Goal: Navigation & Orientation: Find specific page/section

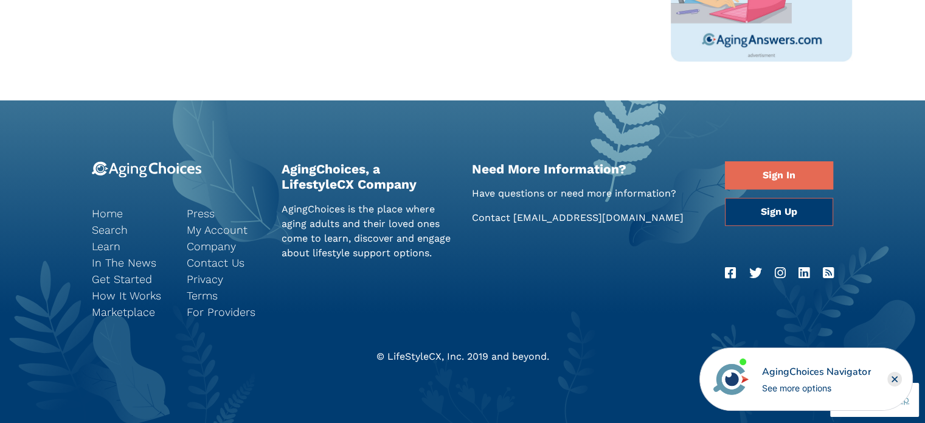
scroll to position [676, 0]
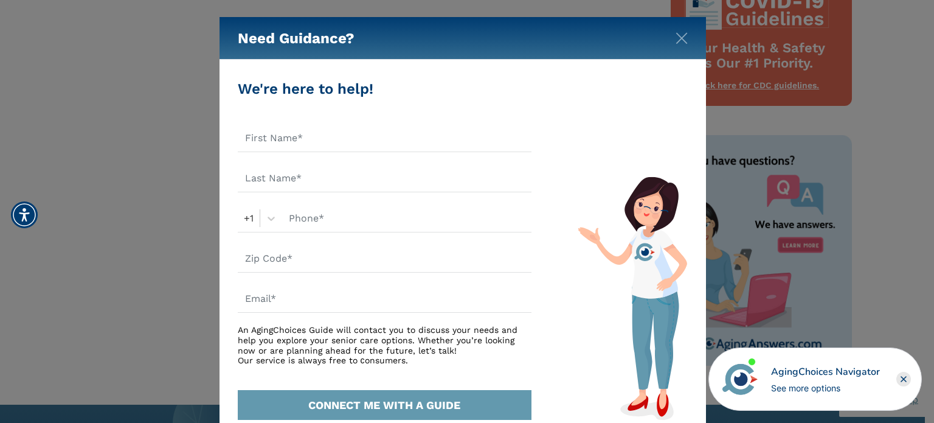
click at [905, 374] on rect "Close" at bounding box center [903, 378] width 15 height 15
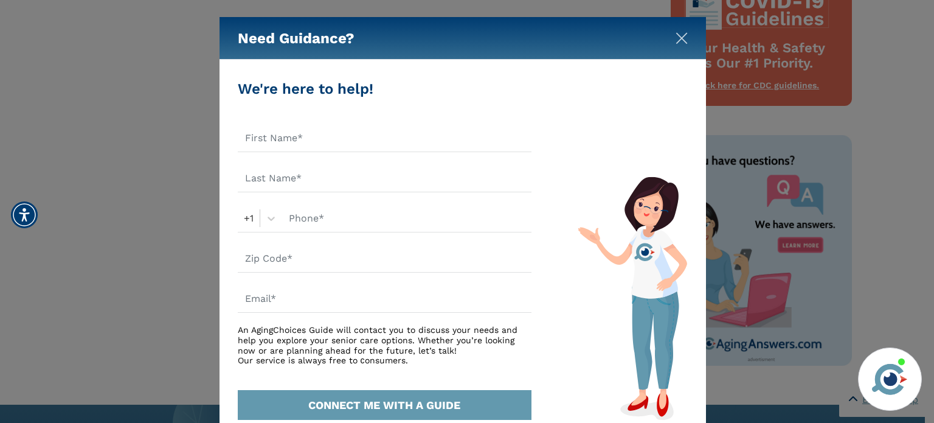
click at [685, 33] on img "Close" at bounding box center [681, 38] width 12 height 12
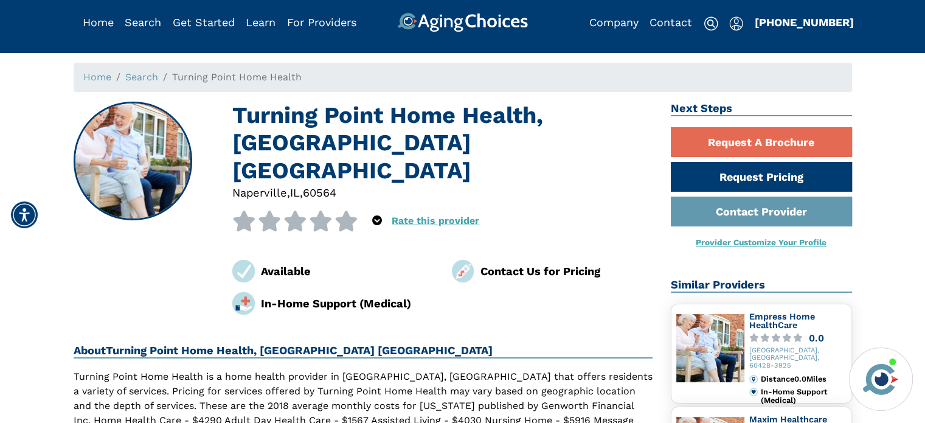
scroll to position [0, 0]
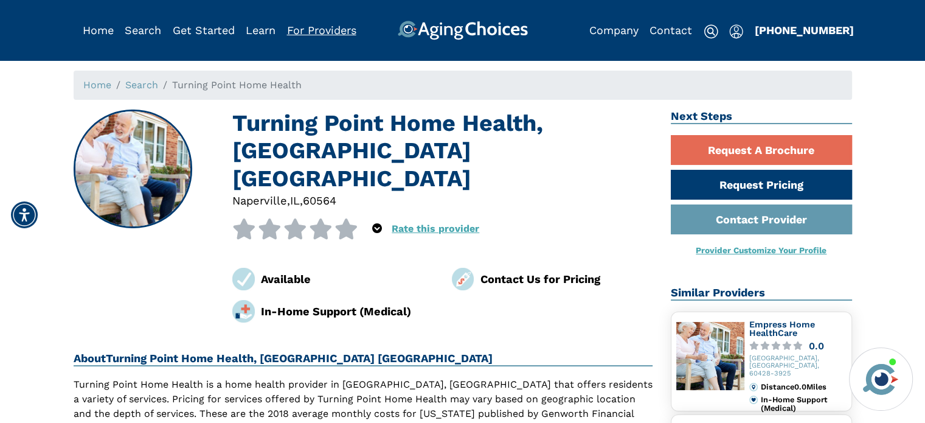
click at [324, 36] on link "For Providers" at bounding box center [321, 30] width 69 height 13
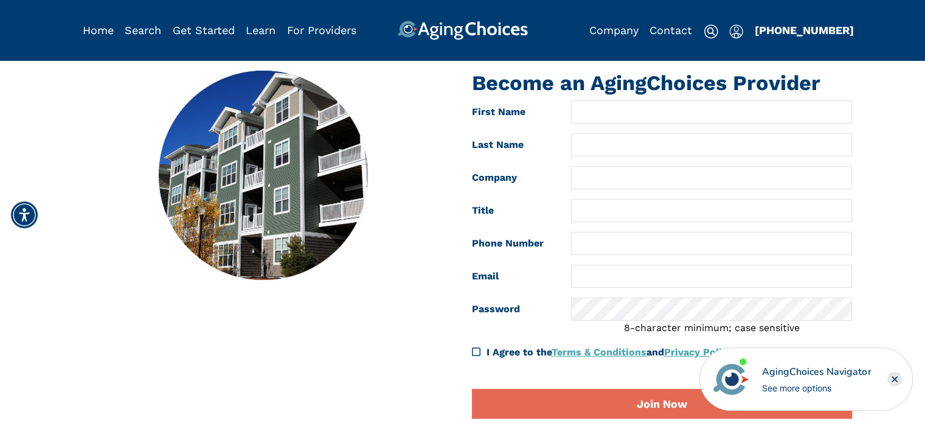
click at [896, 379] on rect "Close" at bounding box center [894, 378] width 15 height 15
